Goal: Task Accomplishment & Management: Complete application form

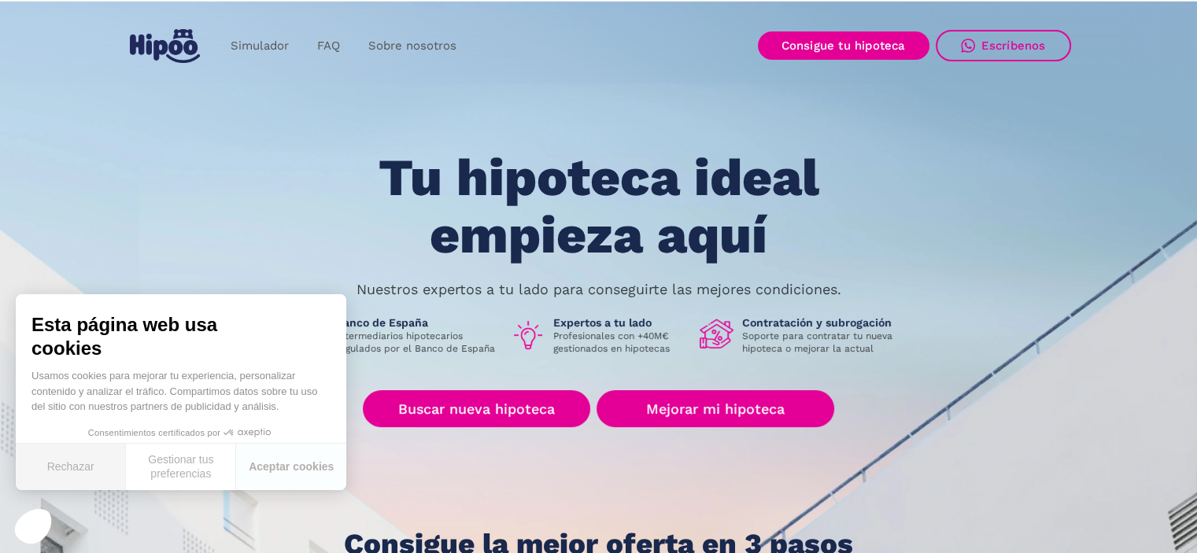
click at [95, 468] on button "Rechazar" at bounding box center [71, 467] width 110 height 46
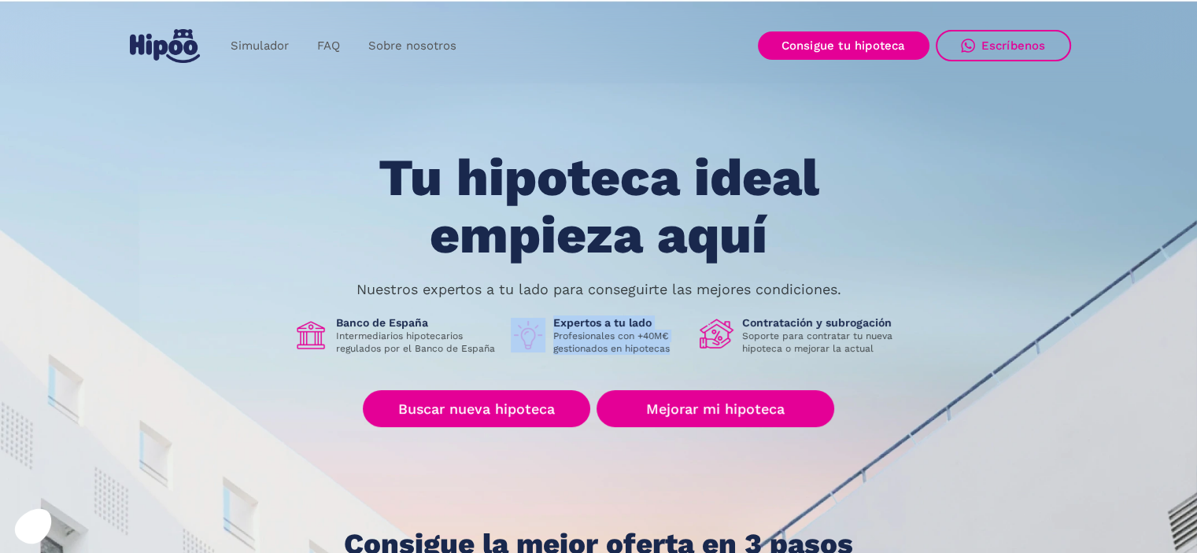
drag, startPoint x: 675, startPoint y: 349, endPoint x: 535, endPoint y: 320, distance: 143.0
click at [535, 320] on div "Expertos a tu lado Profesionales con +40M€ gestionados en hipotecas" at bounding box center [599, 334] width 176 height 39
drag, startPoint x: 957, startPoint y: 515, endPoint x: 949, endPoint y: 495, distance: 21.2
click at [954, 506] on div "Tu hipoteca ideal empieza aquí Nuestros expertos a tu lado para conseguirte las…" at bounding box center [599, 354] width 944 height 411
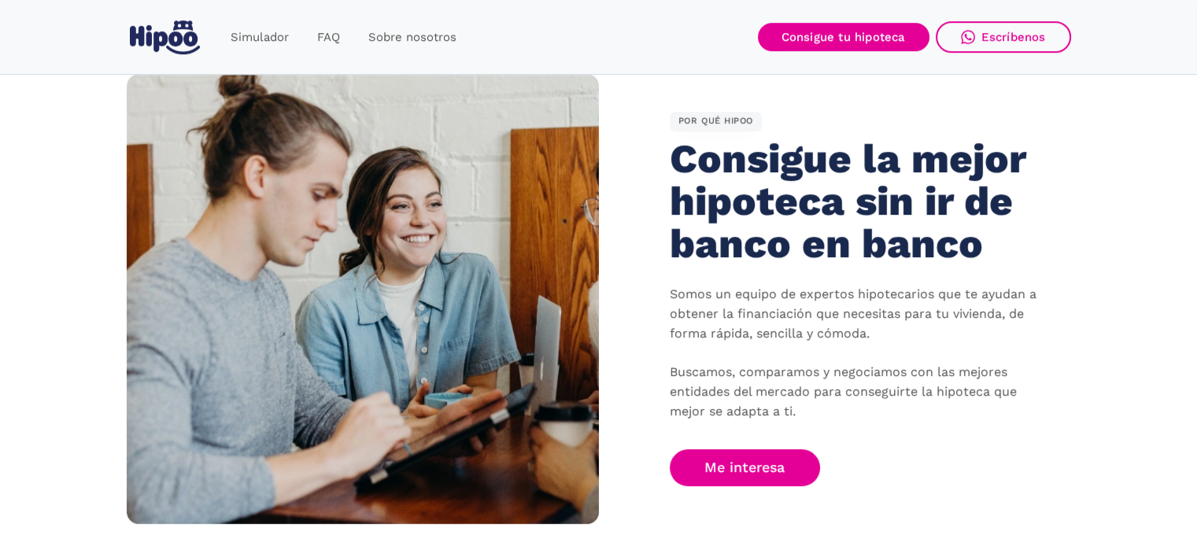
scroll to position [865, 0]
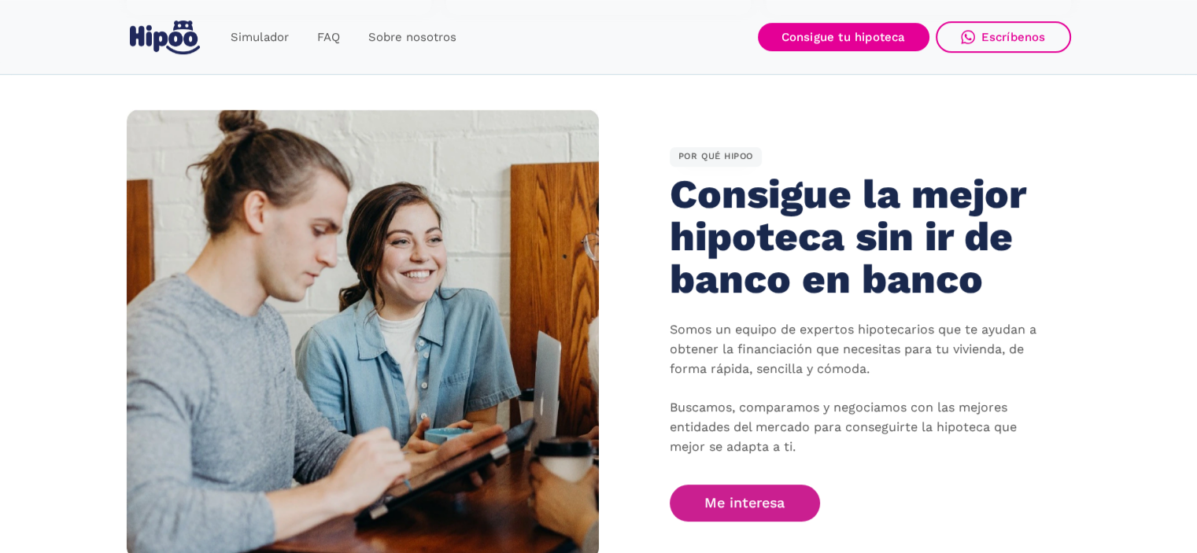
click at [747, 511] on link "Me interesa" at bounding box center [745, 503] width 151 height 37
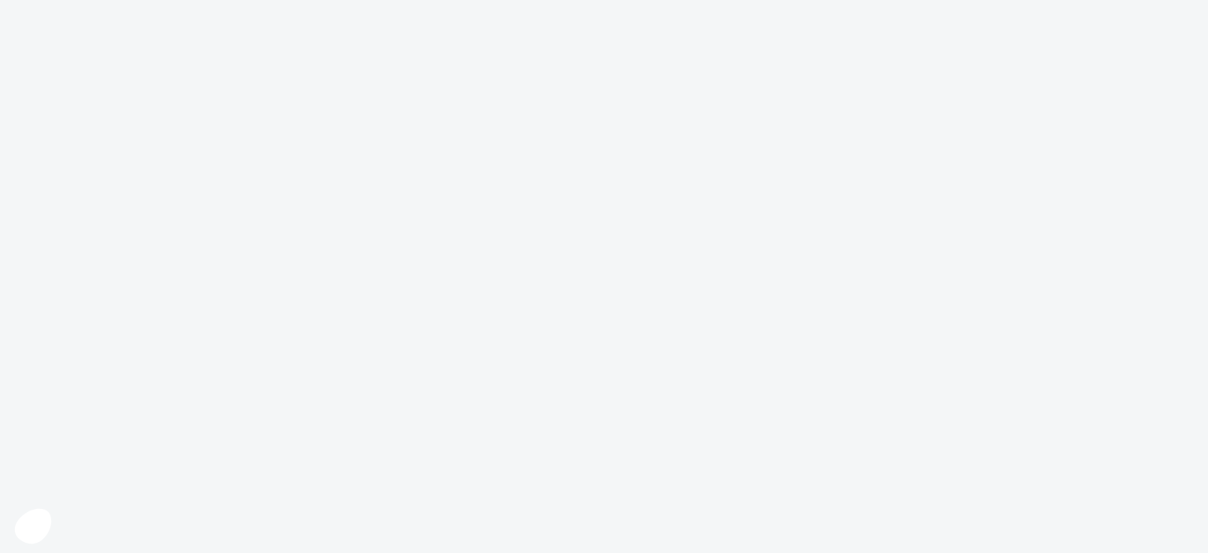
click at [727, 432] on body at bounding box center [604, 276] width 1208 height 553
